Goal: Task Accomplishment & Management: Manage account settings

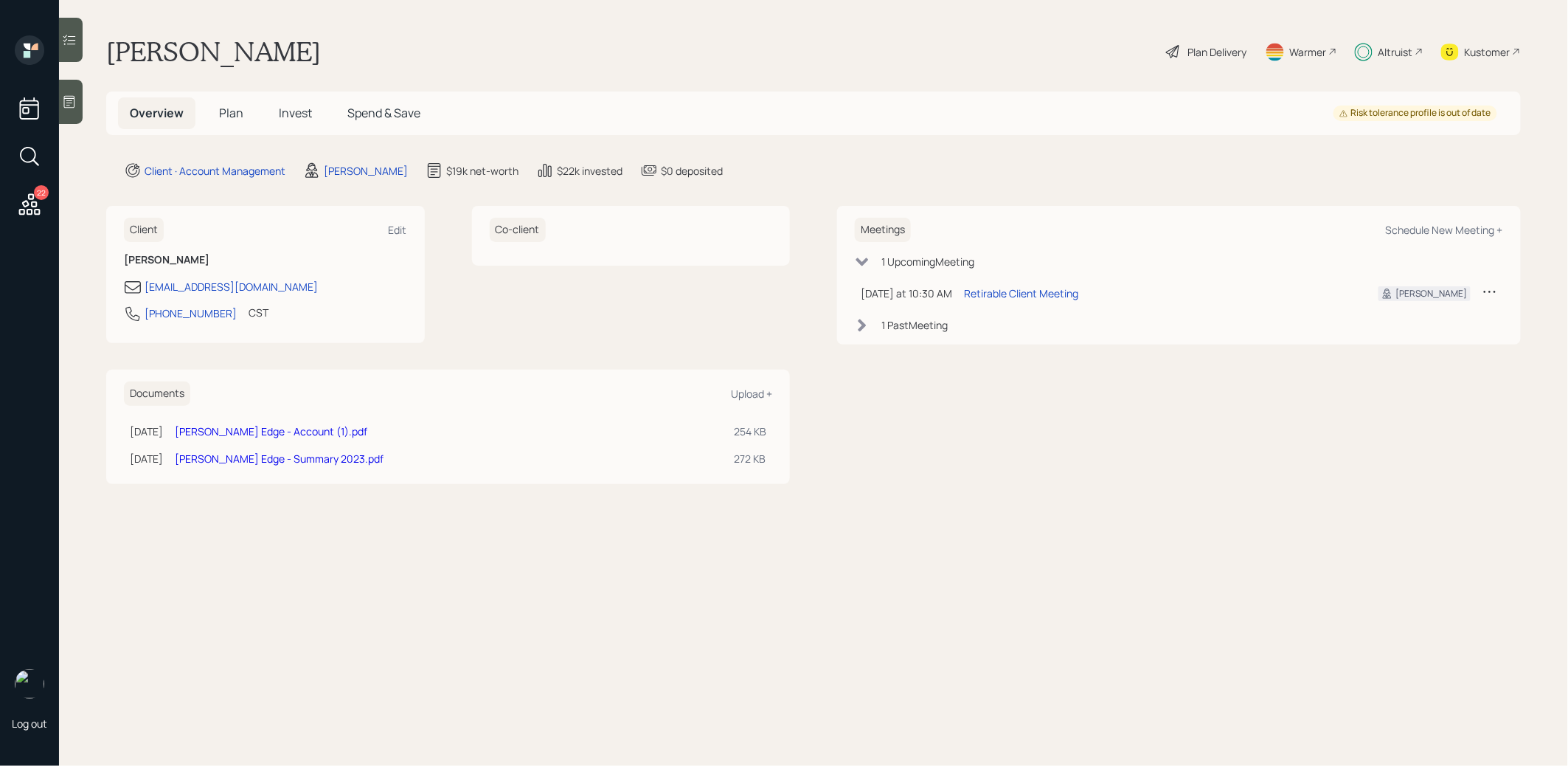
click at [291, 110] on span "Invest" at bounding box center [295, 112] width 33 height 16
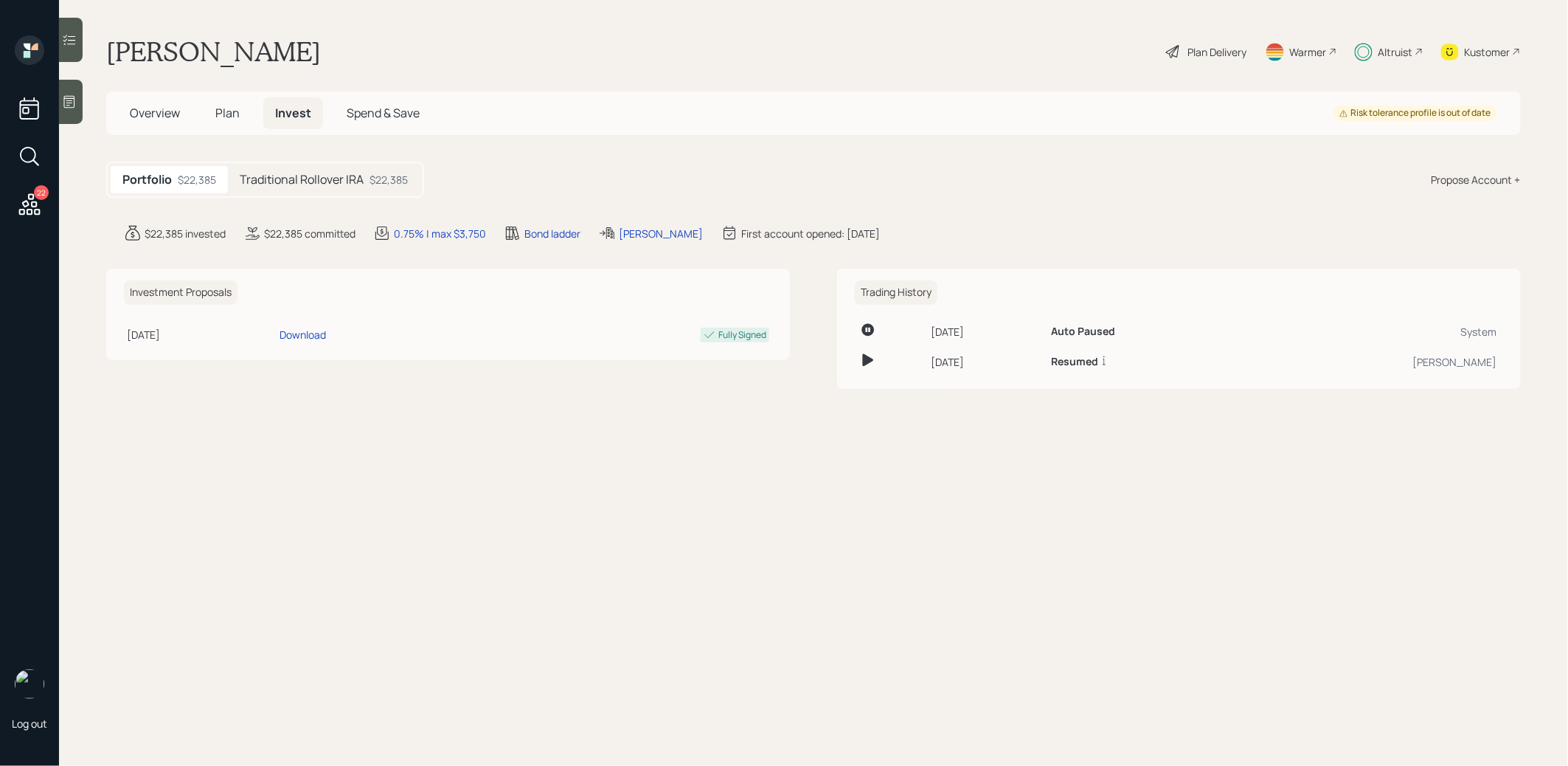
click at [290, 184] on h5 "Traditional Rollover IRA" at bounding box center [301, 179] width 124 height 14
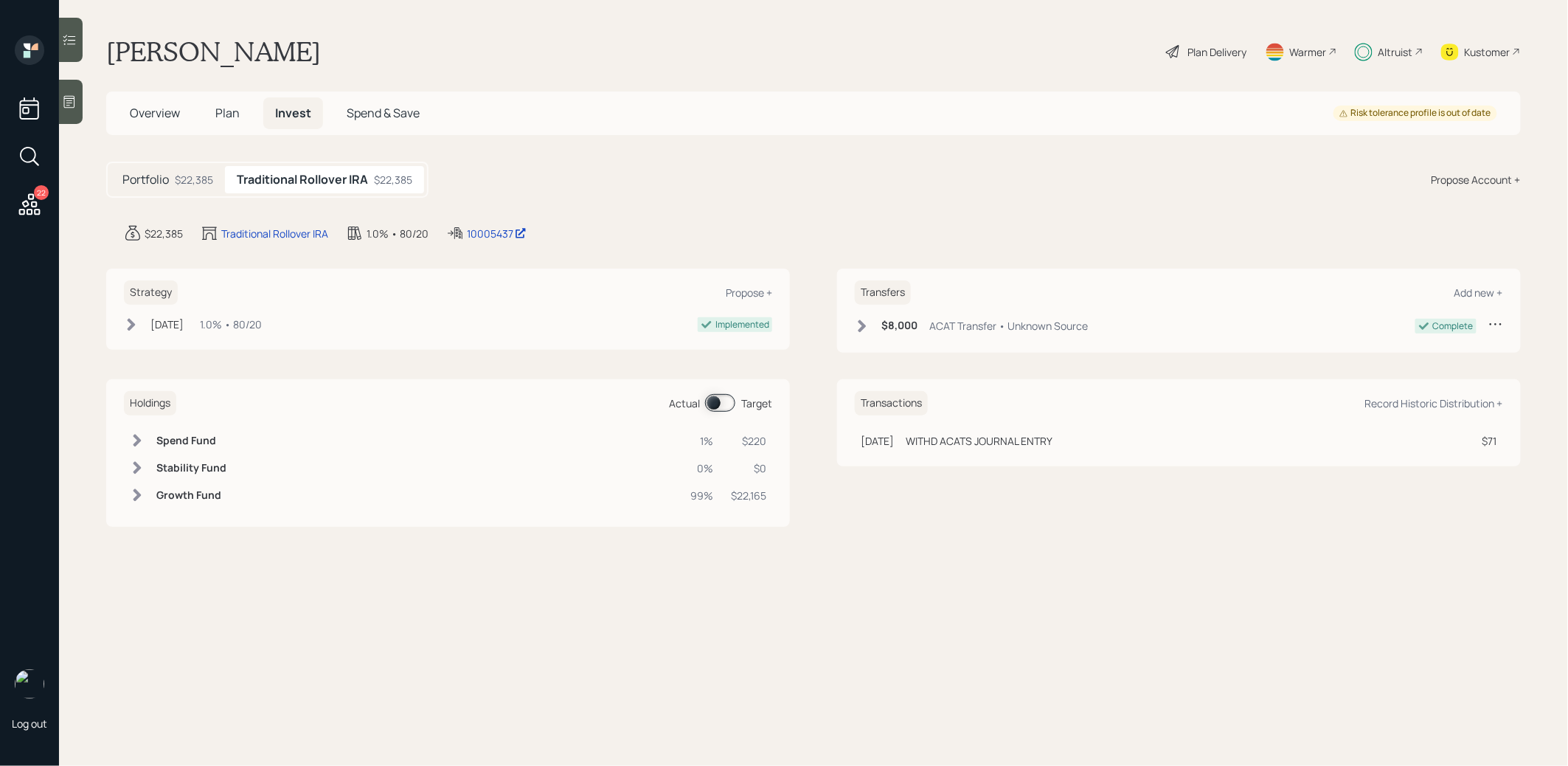
click at [221, 113] on span "Plan" at bounding box center [227, 112] width 25 height 16
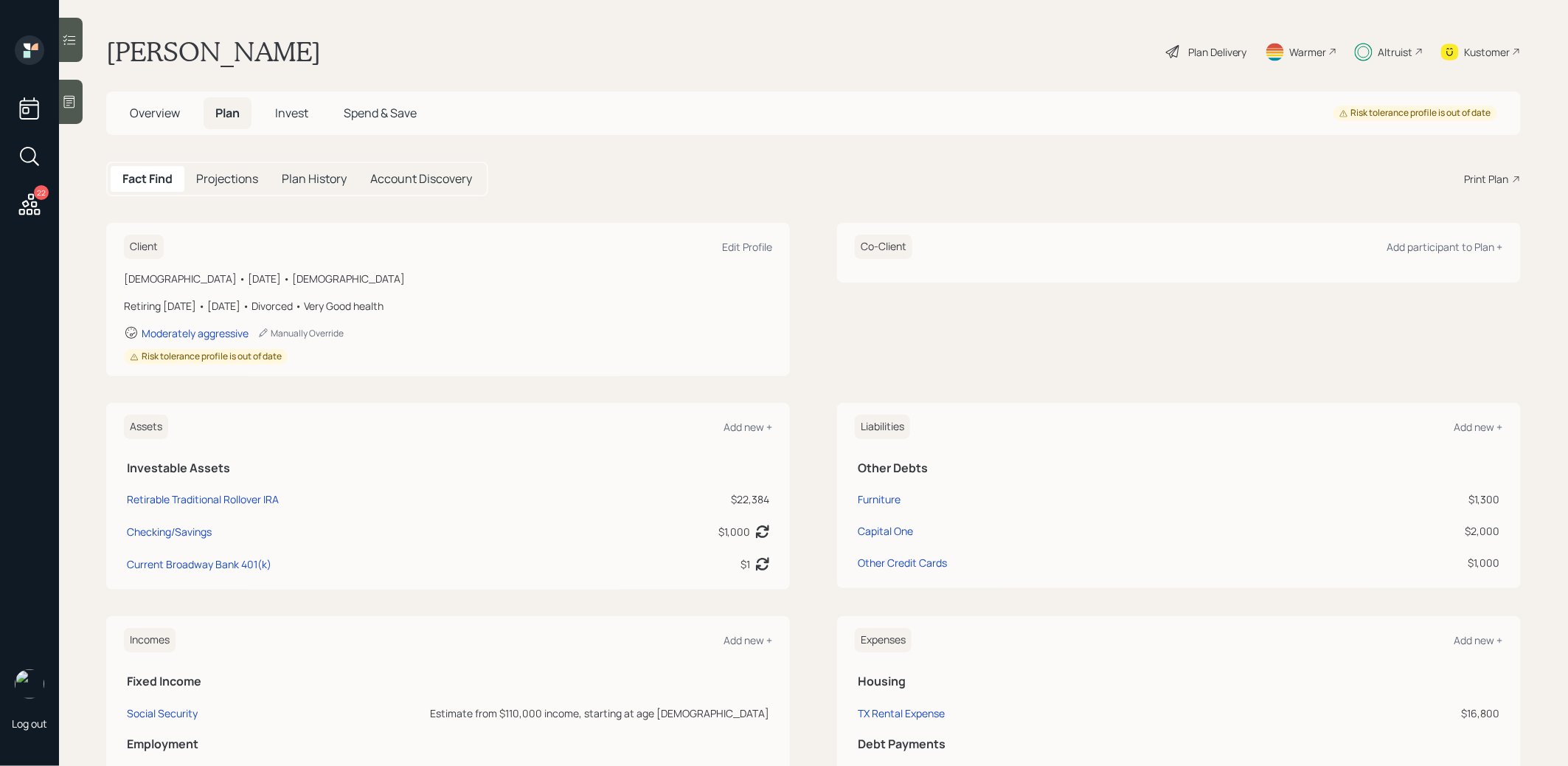
click at [295, 117] on span "Invest" at bounding box center [291, 112] width 33 height 16
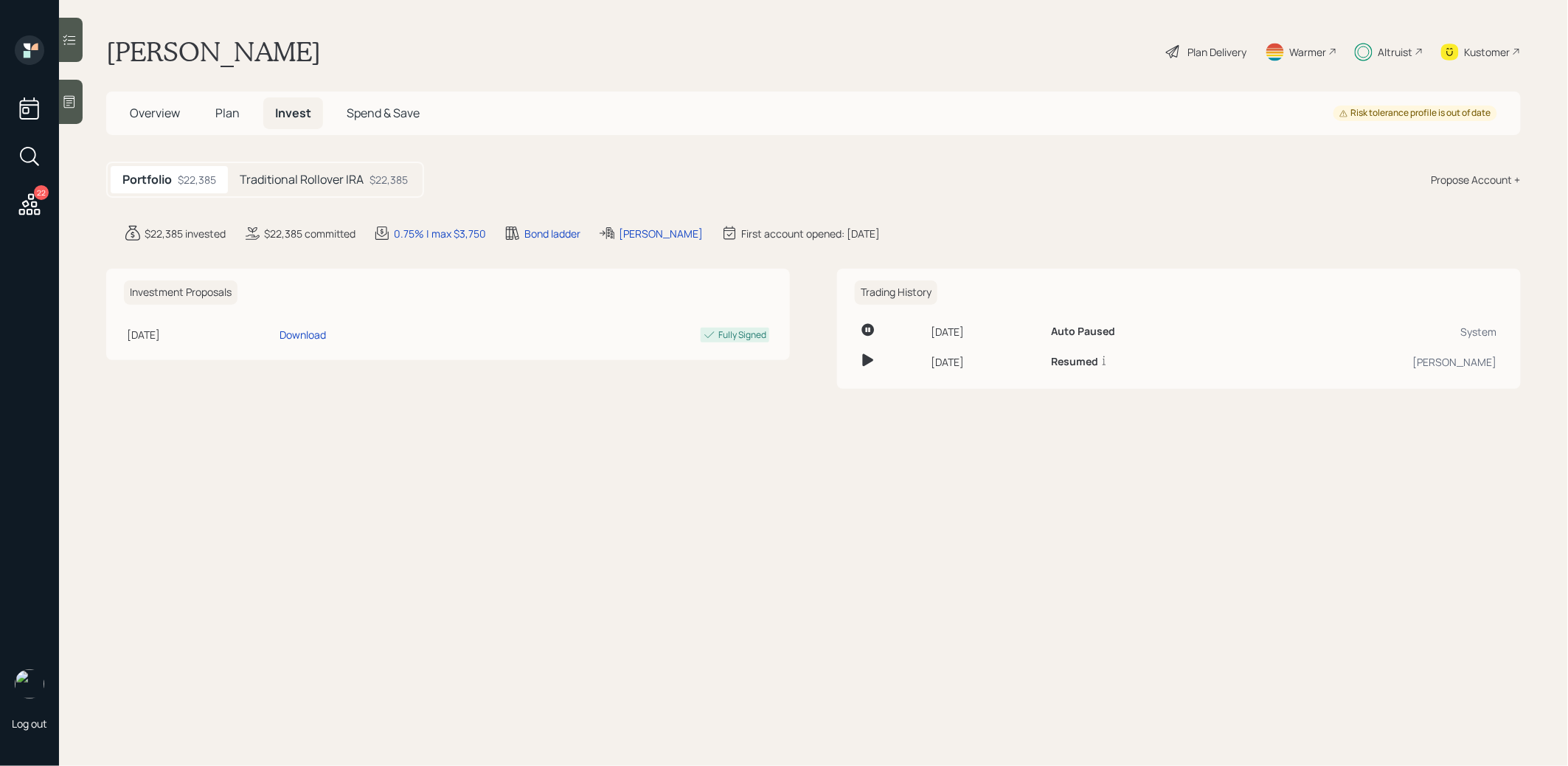
click at [294, 176] on h5 "Traditional Rollover IRA" at bounding box center [301, 179] width 124 height 14
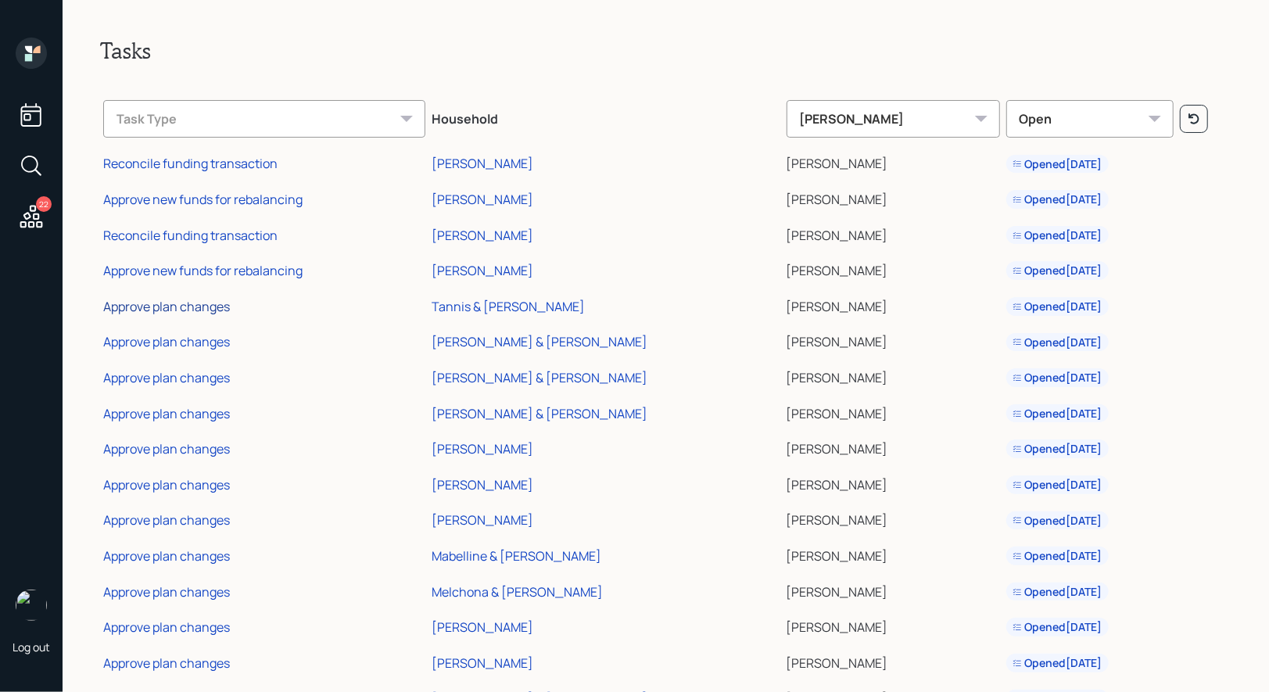
click at [201, 308] on div "Approve plan changes" at bounding box center [166, 306] width 127 height 17
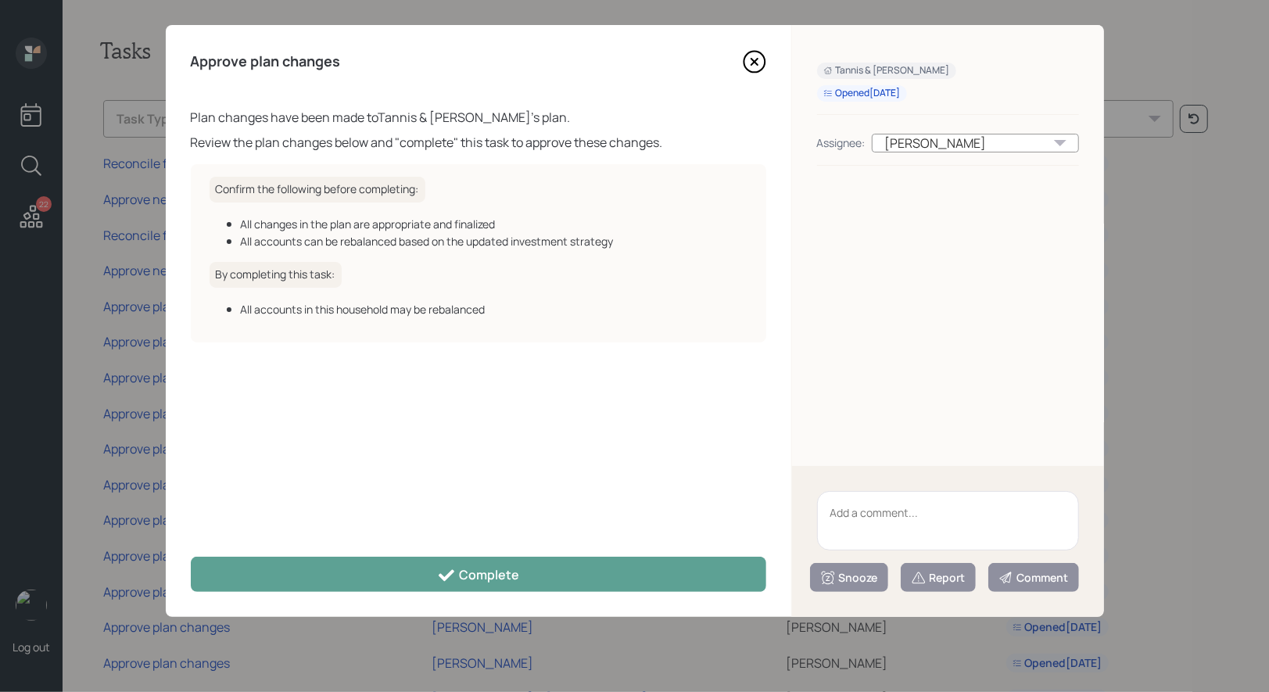
click at [748, 63] on icon at bounding box center [754, 61] width 23 height 23
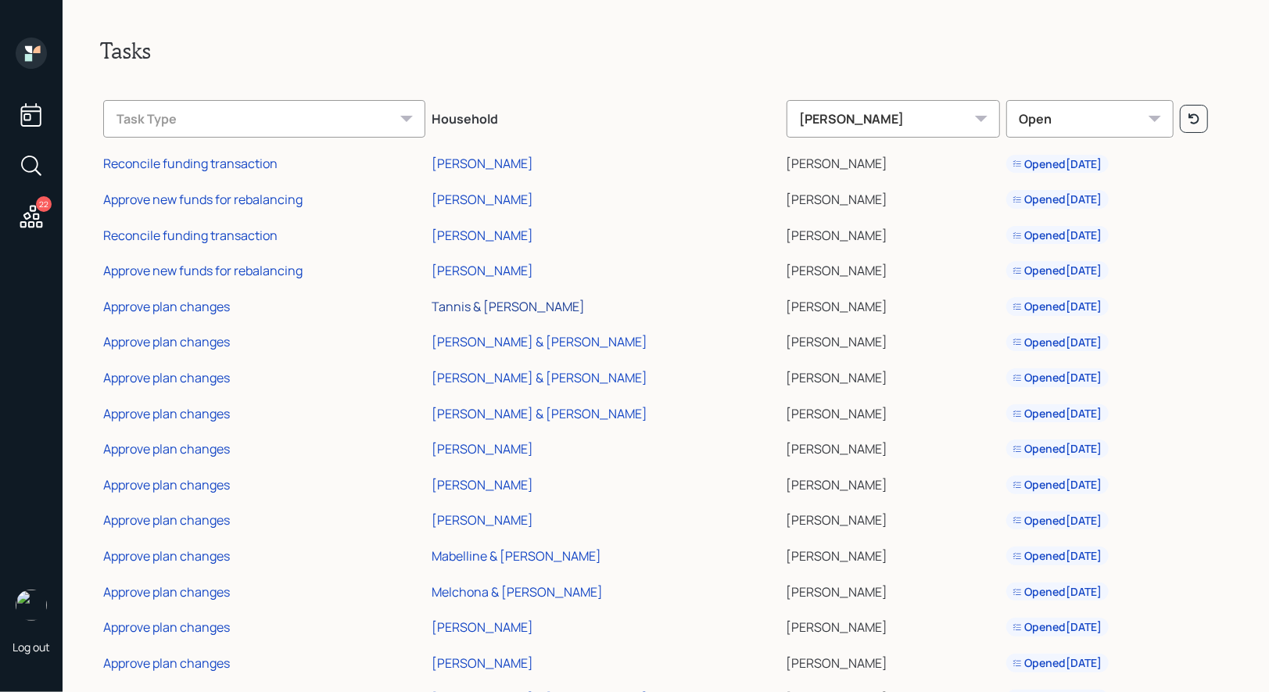
click at [508, 303] on div "Tannis & Craig Sink" at bounding box center [508, 306] width 153 height 17
